Goal: Task Accomplishment & Management: Manage account settings

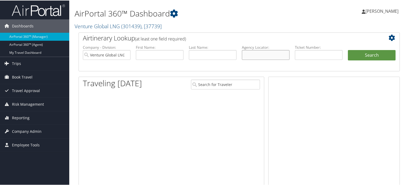
click at [251, 53] on input "text" at bounding box center [266, 55] width 48 height 10
paste input "301439"
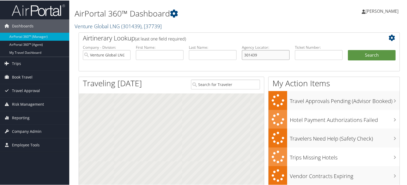
type input "301439"
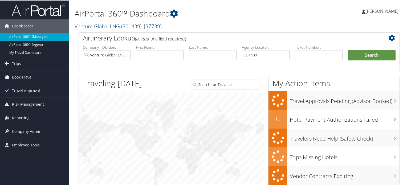
click at [115, 26] on link "Venture Global LNG ( 301439 ) , [ 37739 ]" at bounding box center [118, 25] width 87 height 7
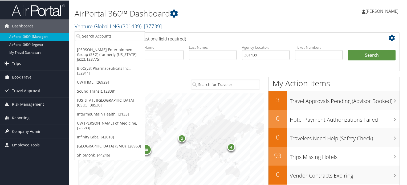
click at [34, 131] on span "Company Admin" at bounding box center [27, 131] width 30 height 13
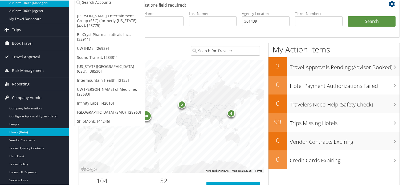
scroll to position [39, 0]
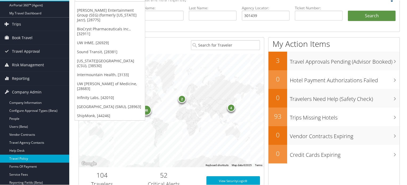
click at [25, 157] on link "Travel Policy" at bounding box center [34, 158] width 69 height 8
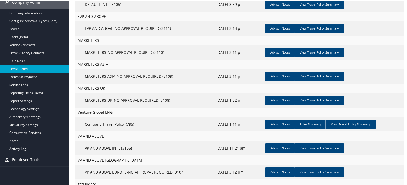
scroll to position [106, 0]
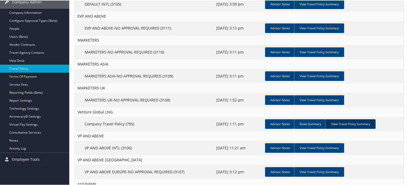
click at [351, 126] on link "View Travel Policy Summary" at bounding box center [351, 124] width 50 height 10
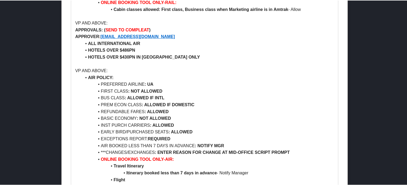
scroll to position [649, 0]
